Goal: Task Accomplishment & Management: Complete application form

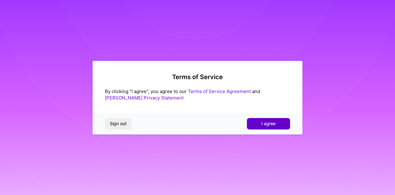
click at [269, 124] on span "I agree" at bounding box center [268, 123] width 14 height 6
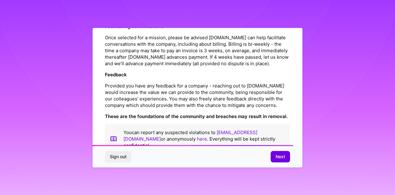
scroll to position [735, 0]
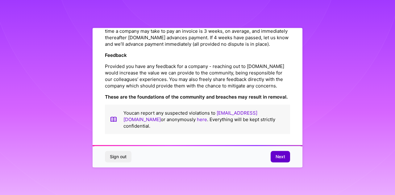
click at [280, 160] on button "Next" at bounding box center [279, 156] width 19 height 11
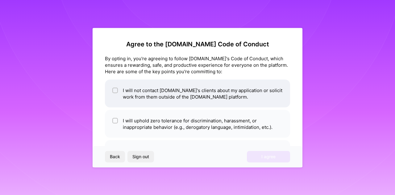
scroll to position [0, 0]
click at [115, 90] on input "checkbox" at bounding box center [115, 90] width 4 height 4
checkbox input "true"
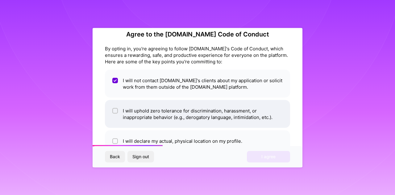
click at [117, 110] on div at bounding box center [115, 111] width 6 height 6
checkbox input "true"
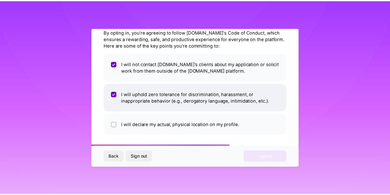
scroll to position [27, 0]
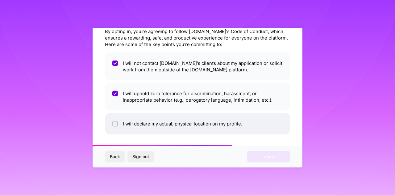
click at [115, 123] on input "checkbox" at bounding box center [115, 124] width 4 height 4
checkbox input "true"
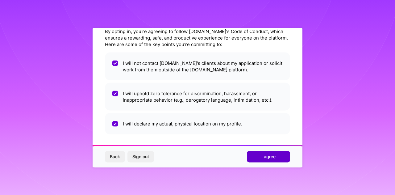
click at [263, 156] on span "I agree" at bounding box center [268, 156] width 14 height 6
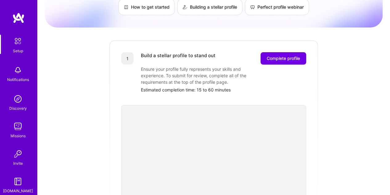
scroll to position [33, 0]
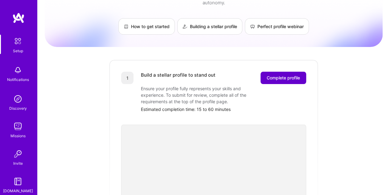
click at [282, 75] on span "Complete profile" at bounding box center [283, 78] width 33 height 6
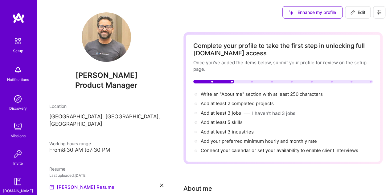
scroll to position [116, 0]
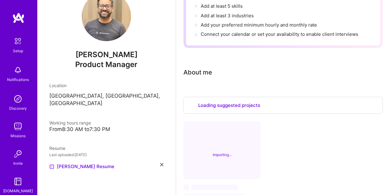
select select "US"
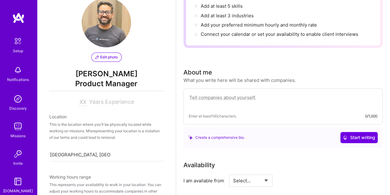
scroll to position [0, 0]
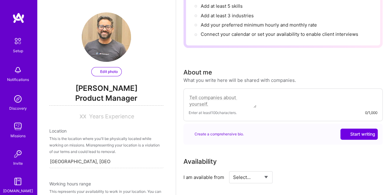
select select "US"
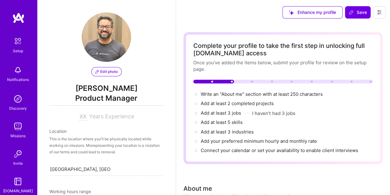
scroll to position [40, 0]
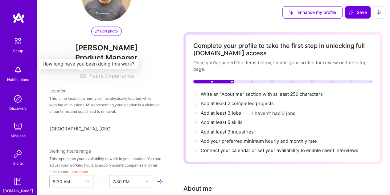
click at [81, 74] on input at bounding box center [83, 75] width 8 height 7
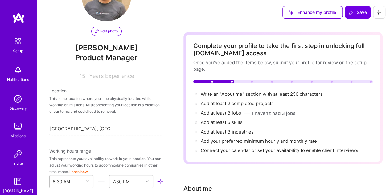
type input "15"
click at [93, 74] on span "Years Experience" at bounding box center [111, 75] width 45 height 6
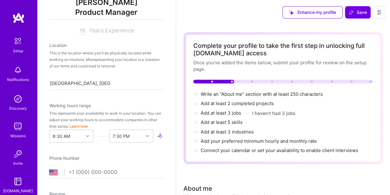
scroll to position [86, 0]
click at [64, 44] on div "Location" at bounding box center [106, 44] width 114 height 6
click at [73, 55] on div "This is the location where you'll be physically located while working on missio…" at bounding box center [106, 58] width 114 height 19
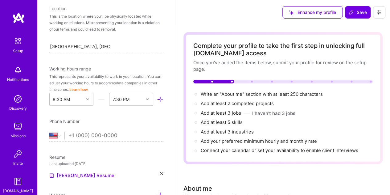
scroll to position [123, 0]
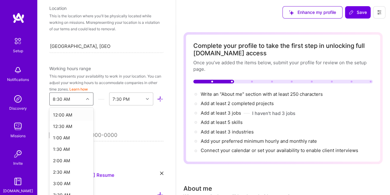
click at [88, 98] on div "Edit photo [PERSON_NAME] Product Manager 15 Years Experience Location This is t…" at bounding box center [106, 97] width 139 height 195
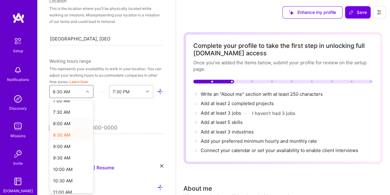
scroll to position [180, 0]
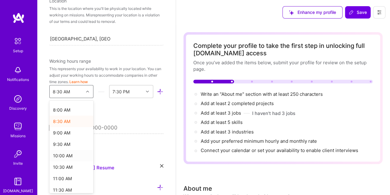
click at [67, 153] on div "10:00 AM" at bounding box center [71, 155] width 44 height 11
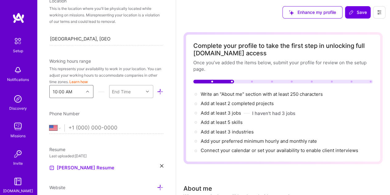
click at [146, 91] on icon at bounding box center [147, 91] width 3 height 3
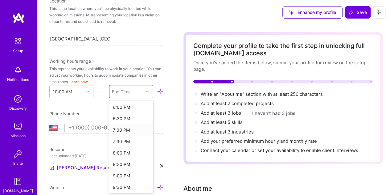
scroll to position [190, 0]
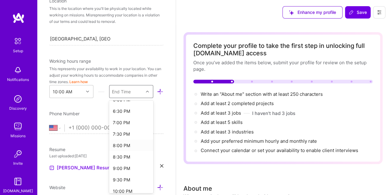
click at [123, 142] on div "8:00 PM" at bounding box center [131, 144] width 44 height 11
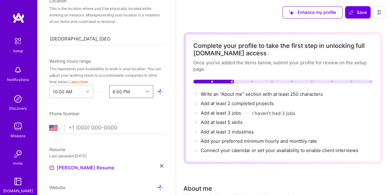
click at [126, 110] on div "Phone Number" at bounding box center [106, 113] width 114 height 6
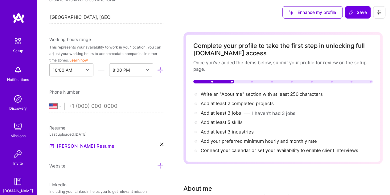
scroll to position [153, 0]
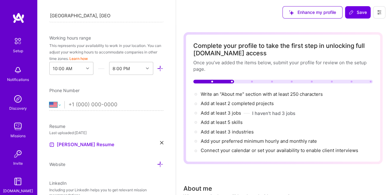
click at [57, 105] on select "[GEOGRAPHIC_DATA] [GEOGRAPHIC_DATA] [GEOGRAPHIC_DATA] [GEOGRAPHIC_DATA] [US_STA…" at bounding box center [56, 104] width 15 height 7
select select "IN"
click at [49, 101] on select "[GEOGRAPHIC_DATA] [GEOGRAPHIC_DATA] [GEOGRAPHIC_DATA] [GEOGRAPHIC_DATA] [US_STA…" at bounding box center [56, 104] width 15 height 7
click at [88, 104] on input "tel" at bounding box center [115, 105] width 95 height 18
type input "99587 77862"
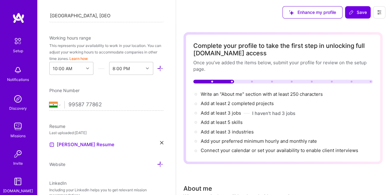
click at [126, 126] on div "Resume" at bounding box center [106, 126] width 114 height 6
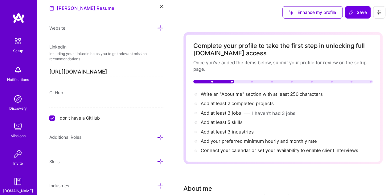
scroll to position [311, 0]
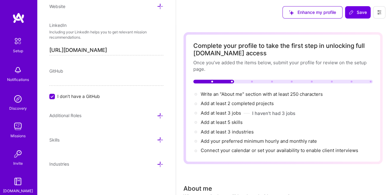
click at [157, 114] on icon at bounding box center [160, 115] width 6 height 6
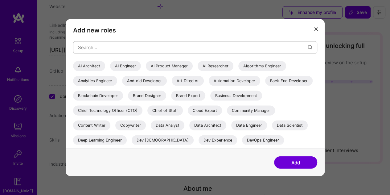
click at [185, 66] on div "AI Product Manager" at bounding box center [169, 66] width 47 height 10
click at [208, 49] on input "modal" at bounding box center [193, 47] width 230 height 16
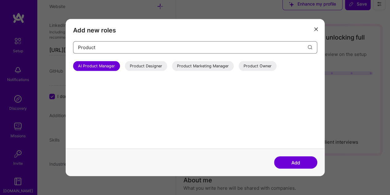
scroll to position [9, 0]
type input "Product"
click at [257, 67] on div "Product Owner" at bounding box center [258, 66] width 38 height 10
click at [292, 167] on button "Add" at bounding box center [295, 162] width 43 height 12
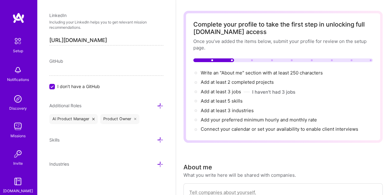
scroll to position [22, 0]
click at [157, 140] on icon at bounding box center [160, 139] width 6 height 6
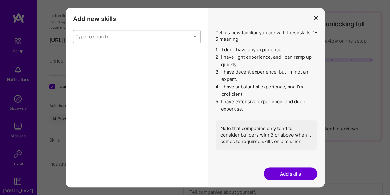
click at [123, 38] on div "Type to search..." at bounding box center [131, 36] width 117 height 12
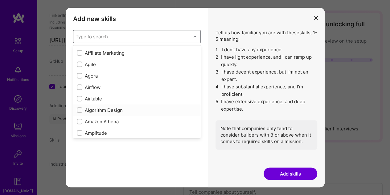
scroll to position [216, 0]
click at [80, 65] on input "modal" at bounding box center [80, 64] width 4 height 4
checkbox input "true"
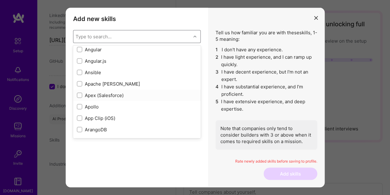
scroll to position [334, 0]
click at [78, 61] on input "modal" at bounding box center [80, 61] width 4 height 4
checkbox input "true"
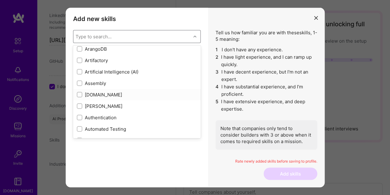
scroll to position [414, 0]
click at [80, 70] on input "modal" at bounding box center [80, 71] width 4 height 4
checkbox input "true"
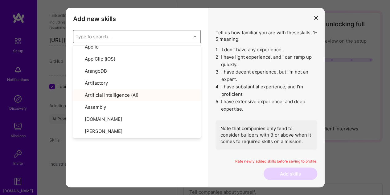
click at [134, 161] on div "Add new skills Tell us how familiar you are with given skills, using between 1 …" at bounding box center [137, 97] width 142 height 179
